Goal: Go to known website: Go to known website

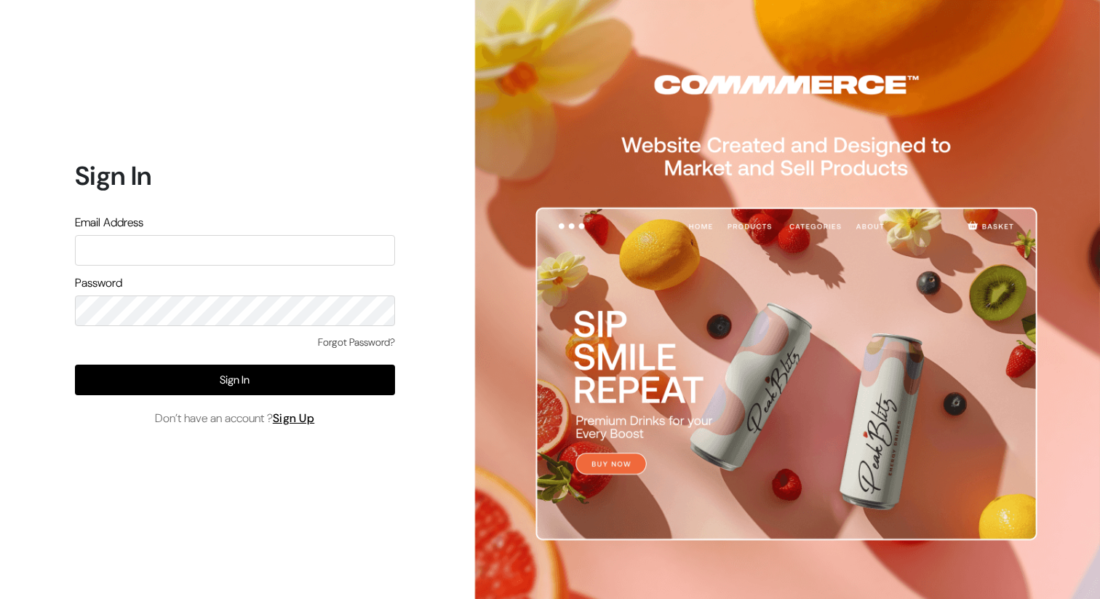
type input "[EMAIL_ADDRESS][DOMAIN_NAME]"
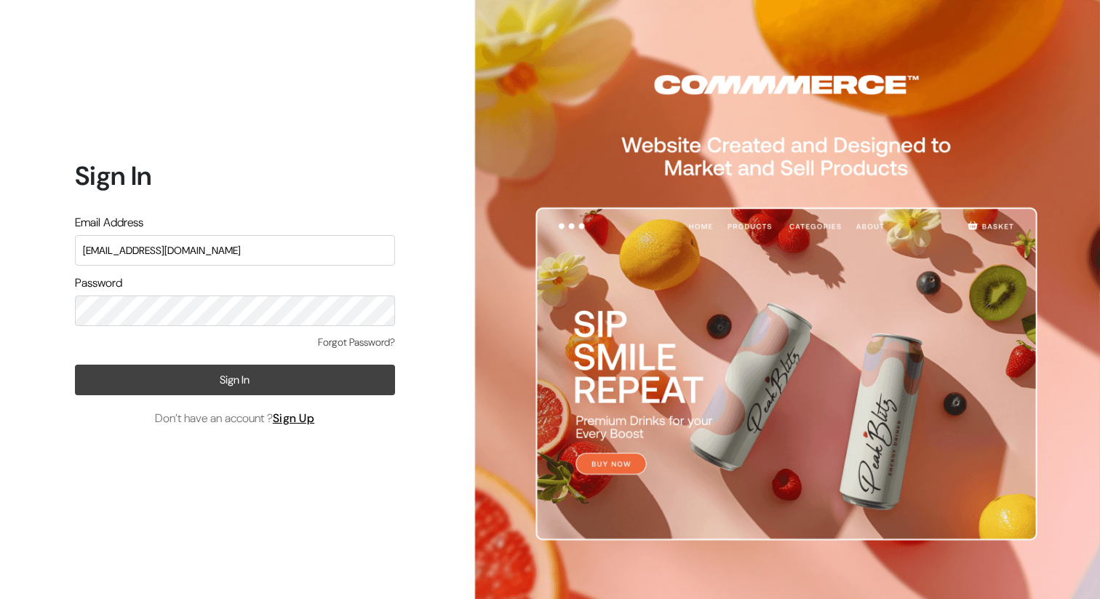
click at [223, 381] on button "Sign In" at bounding box center [235, 379] width 320 height 31
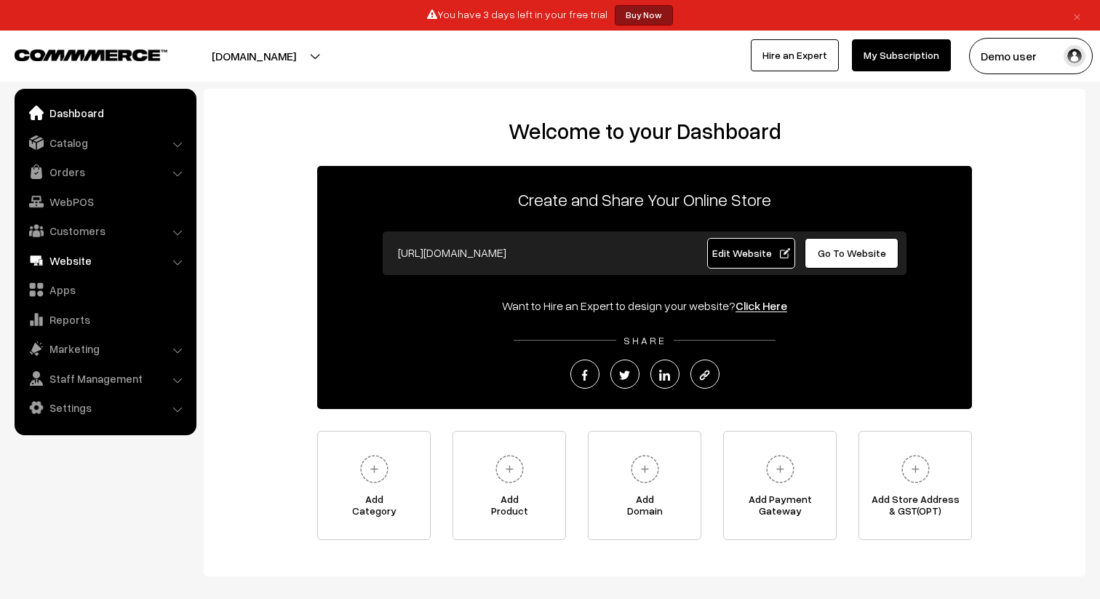
click at [103, 258] on link "Website" at bounding box center [104, 260] width 173 height 26
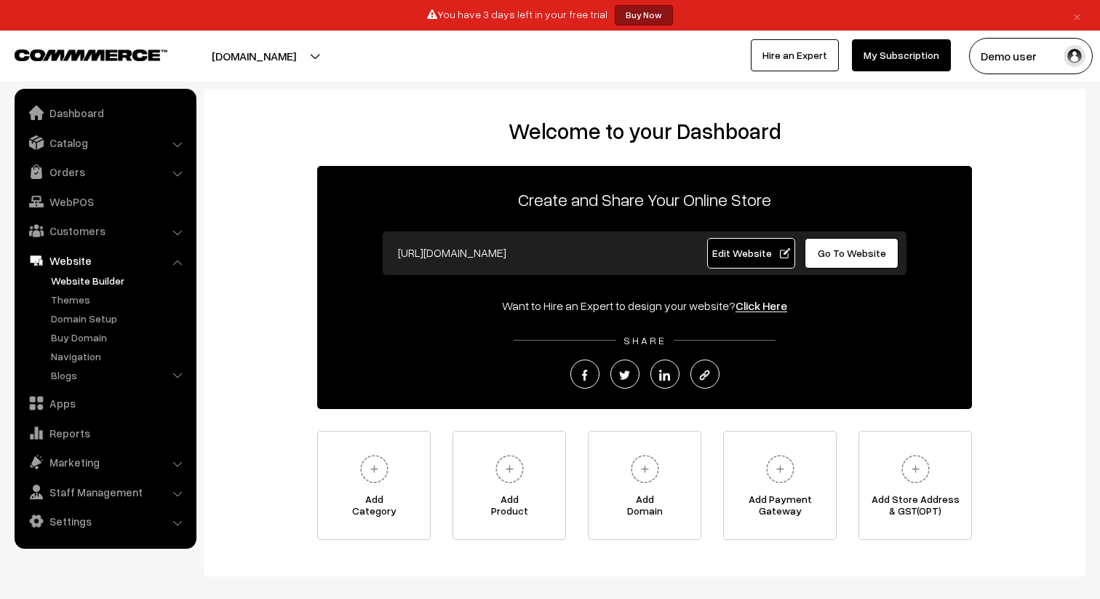
click at [98, 287] on link "Website Builder" at bounding box center [119, 280] width 144 height 15
